Goal: Task Accomplishment & Management: Use online tool/utility

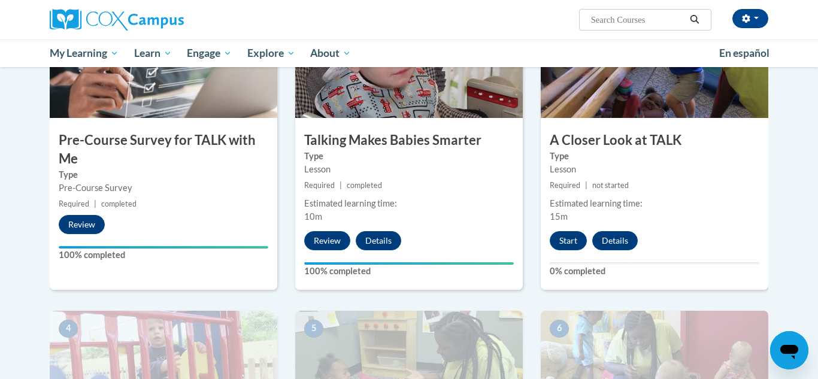
scroll to position [311, 0]
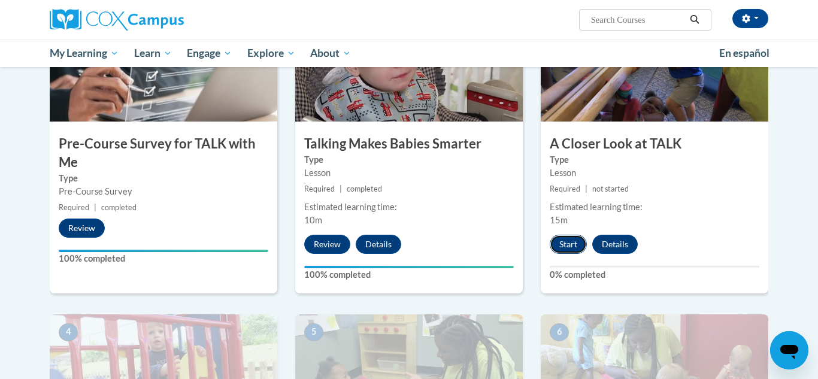
click at [558, 244] on button "Start" at bounding box center [568, 244] width 37 height 19
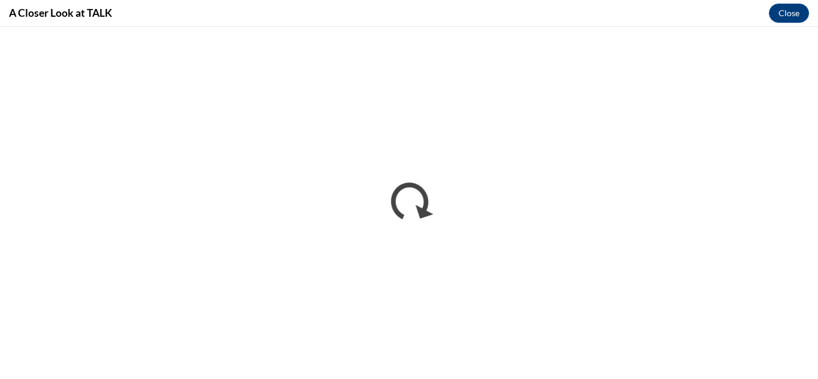
scroll to position [0, 0]
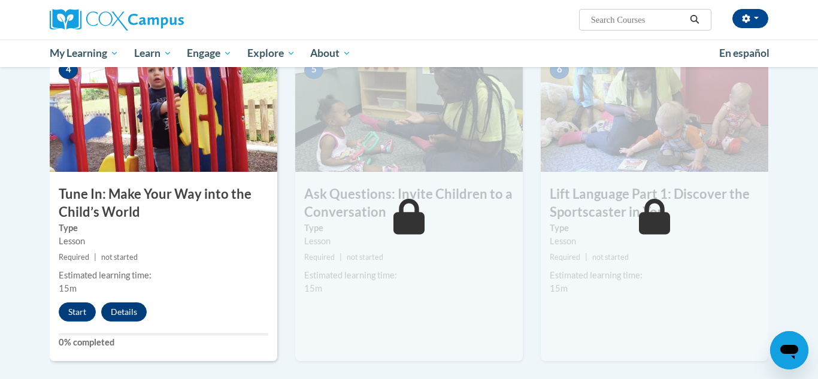
scroll to position [566, 0]
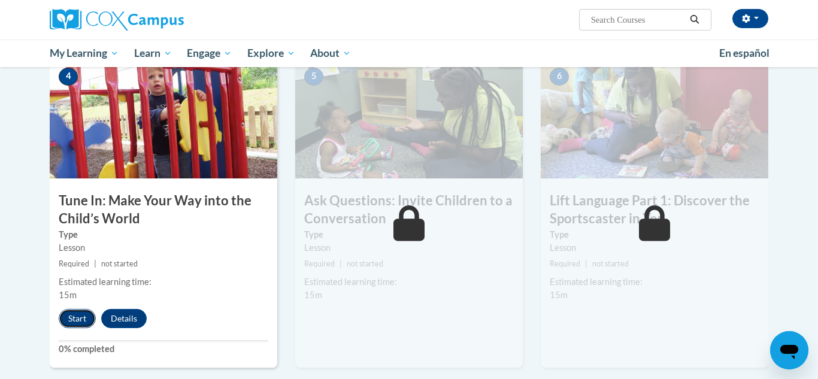
click at [63, 314] on button "Start" at bounding box center [77, 318] width 37 height 19
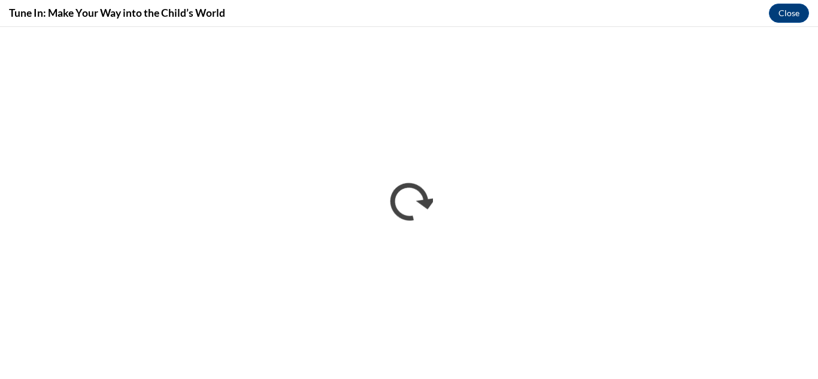
scroll to position [0, 0]
